Goal: Navigation & Orientation: Find specific page/section

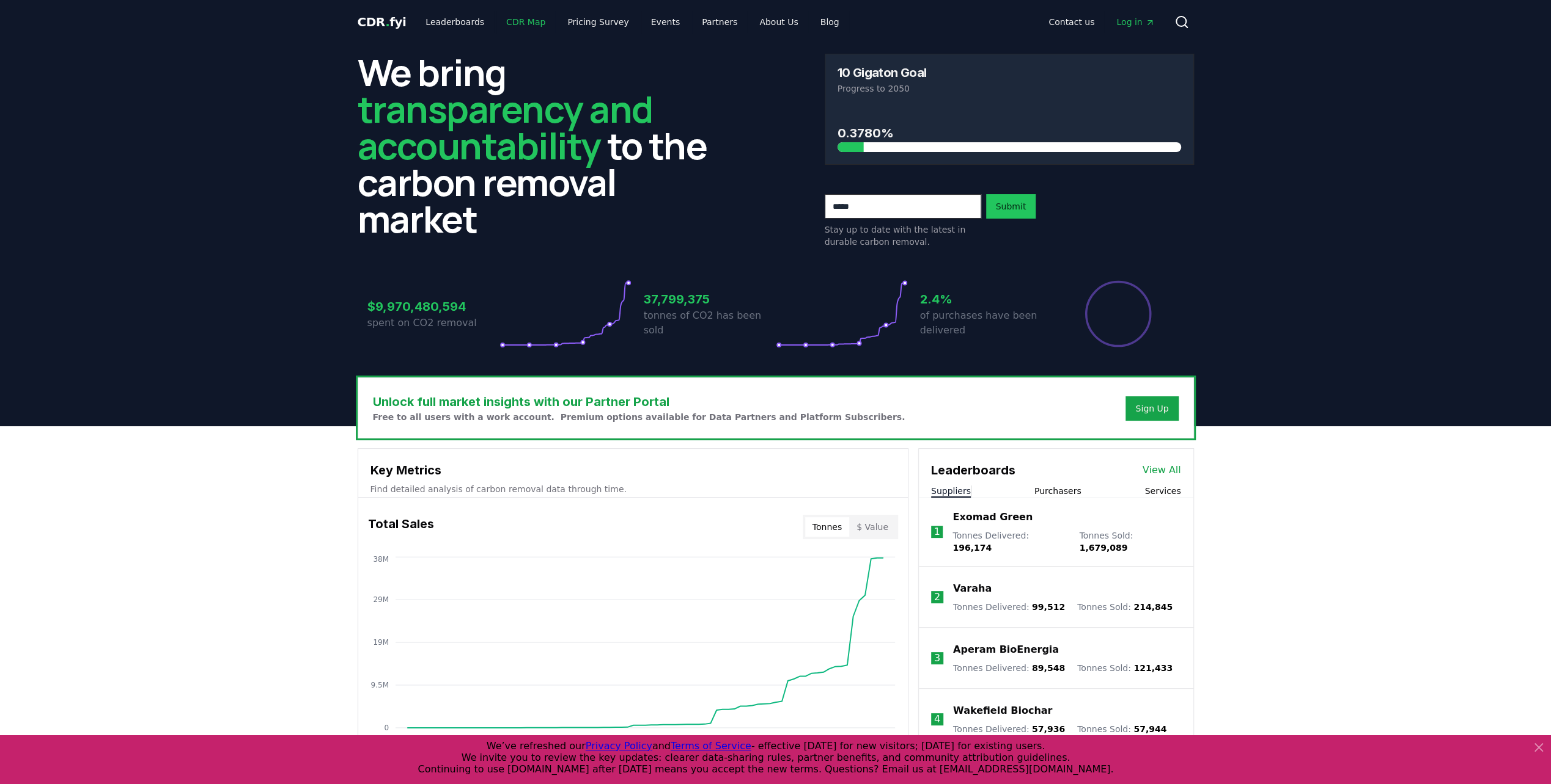
click at [528, 18] on link "CDR Map" at bounding box center [525, 22] width 58 height 22
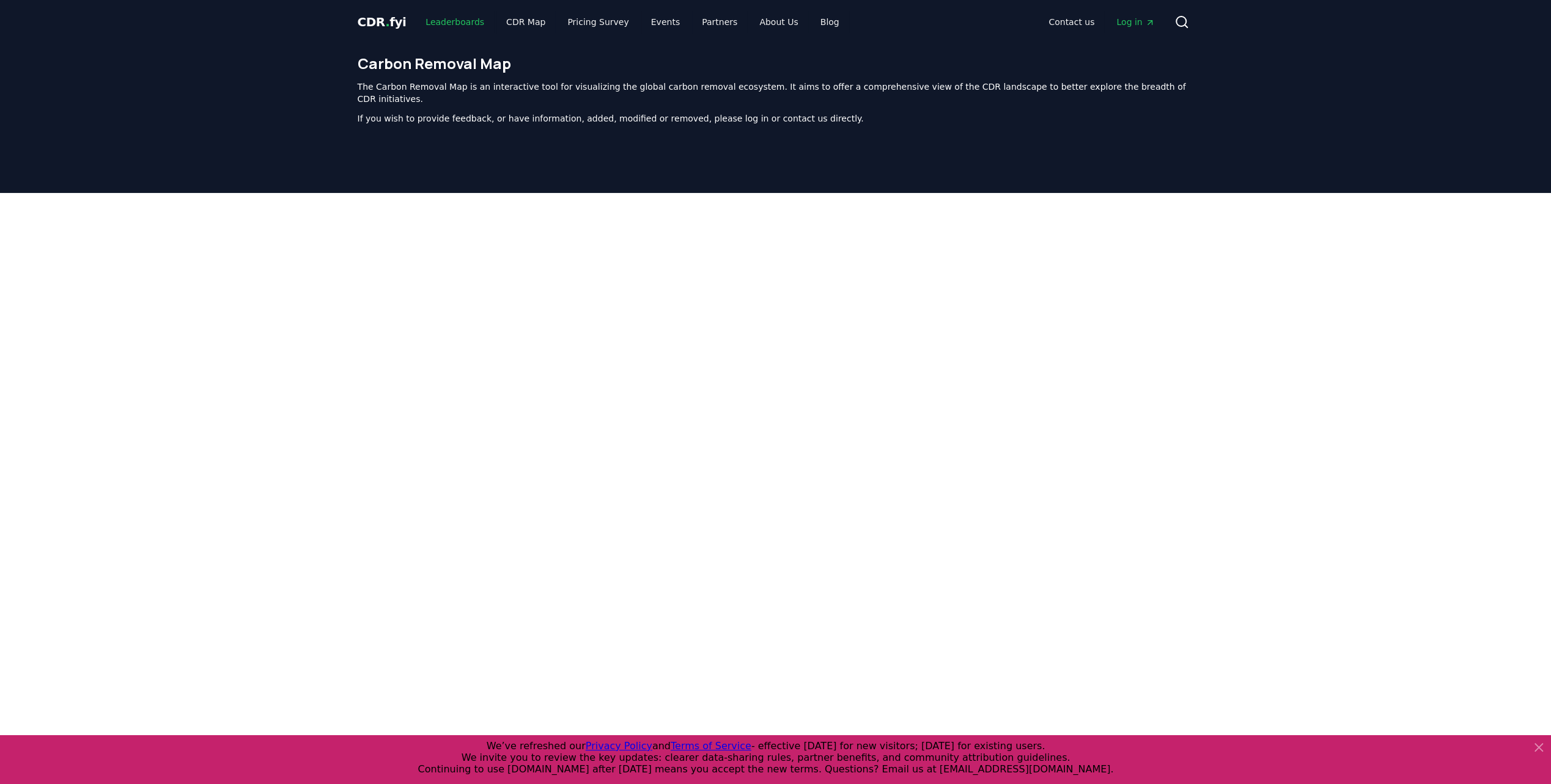
click at [451, 18] on link "Leaderboards" at bounding box center [455, 22] width 78 height 22
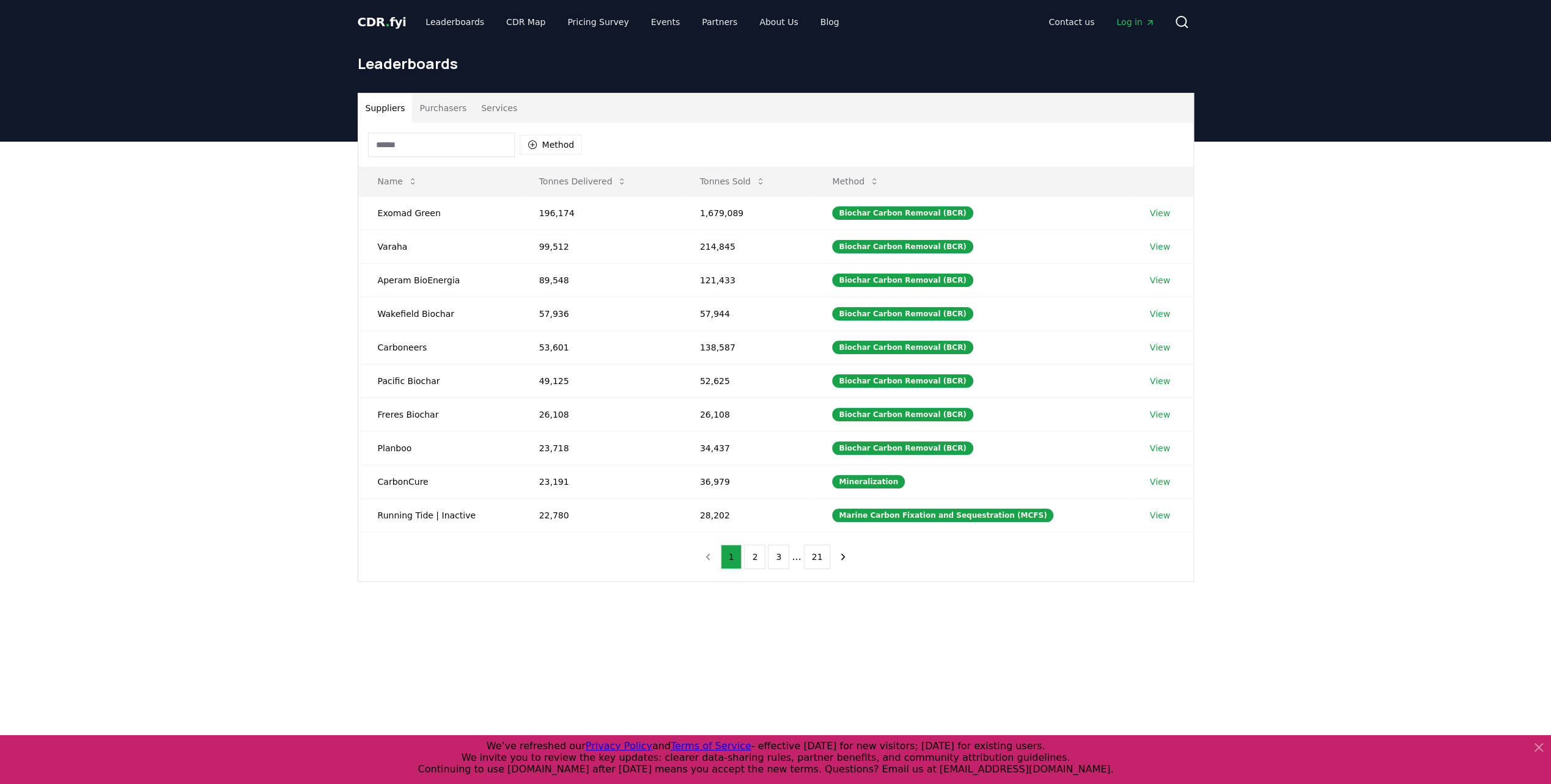
click at [416, 133] on input at bounding box center [440, 145] width 146 height 24
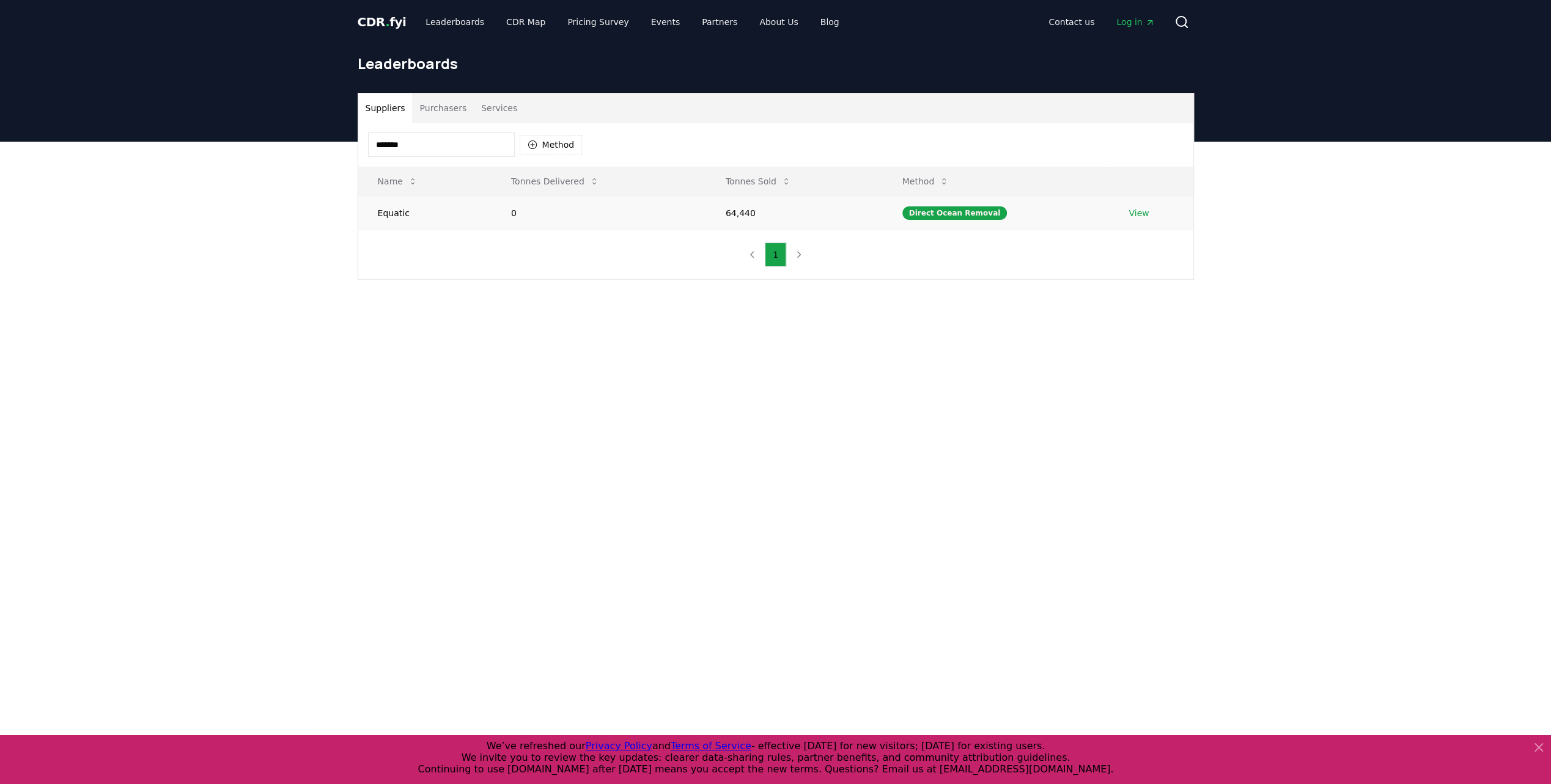
type input "*******"
click at [1133, 207] on link "View" at bounding box center [1139, 214] width 20 height 13
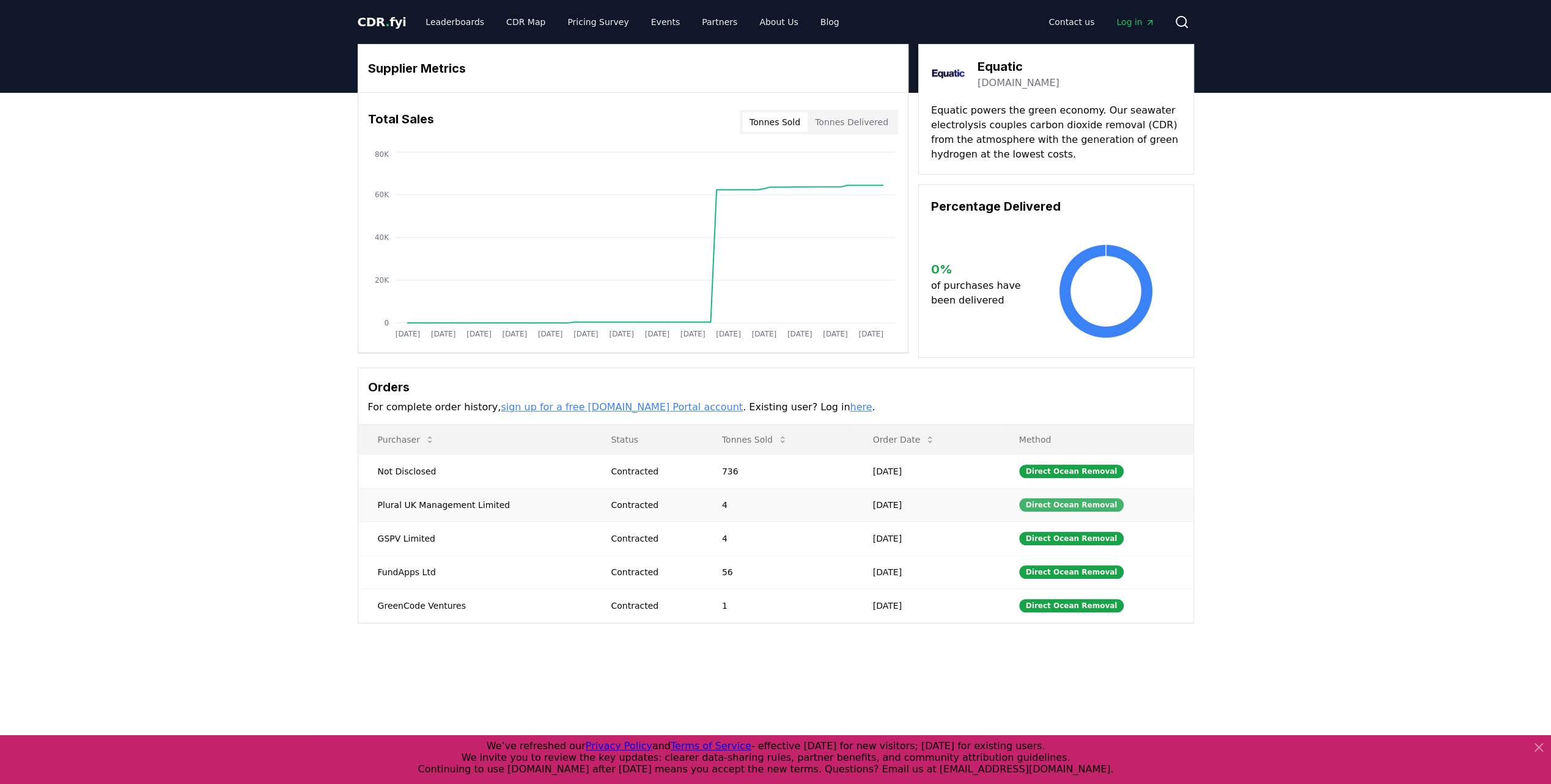
click at [1054, 501] on div "Direct Ocean Removal" at bounding box center [1071, 505] width 105 height 13
click at [1055, 533] on div "Direct Ocean Removal" at bounding box center [1071, 538] width 105 height 13
click at [510, 21] on link "CDR Map" at bounding box center [525, 22] width 58 height 22
